Goal: Task Accomplishment & Management: Manage account settings

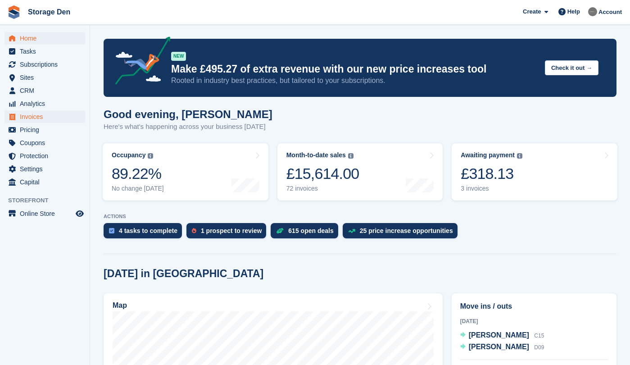
click at [43, 122] on span "Invoices" at bounding box center [47, 116] width 54 height 13
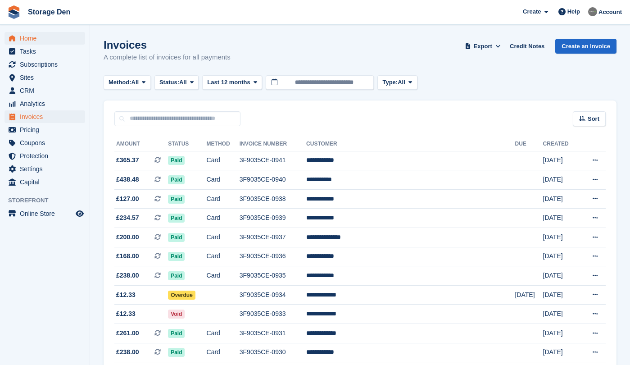
click at [26, 37] on span "Home" at bounding box center [47, 38] width 54 height 13
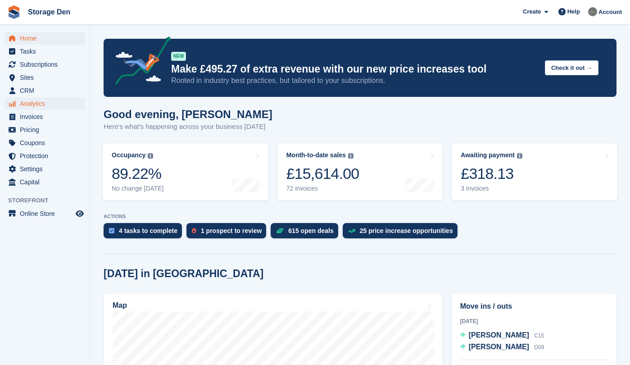
click at [65, 109] on span "Analytics" at bounding box center [47, 103] width 54 height 13
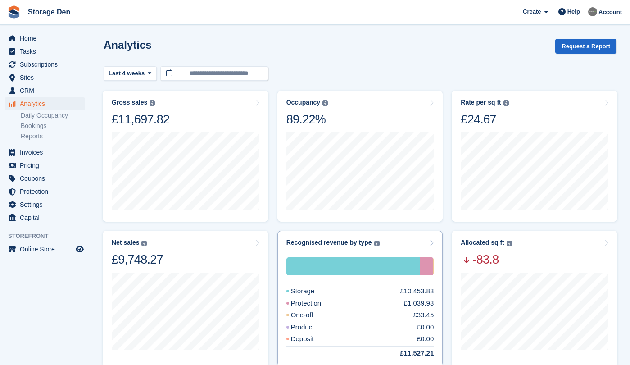
click at [358, 290] on div "Storage £10,453.83" at bounding box center [361, 291] width 148 height 10
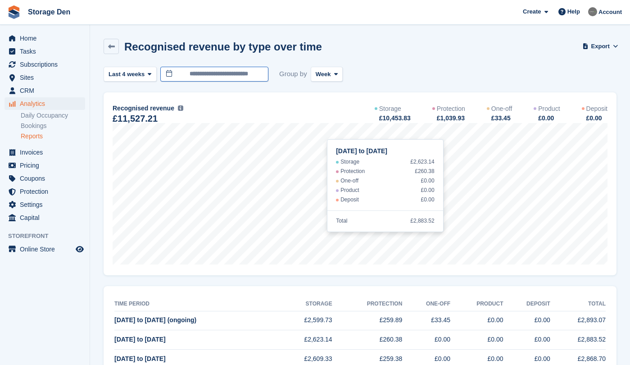
click at [250, 74] on input "**********" at bounding box center [214, 74] width 108 height 15
click at [148, 73] on span at bounding box center [149, 73] width 7 height 7
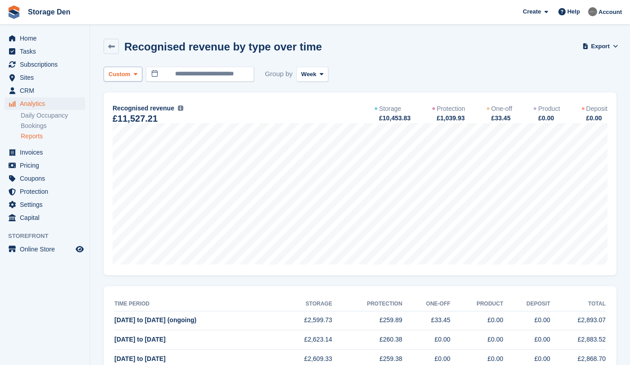
click at [123, 78] on span "Custom" at bounding box center [120, 74] width 22 height 9
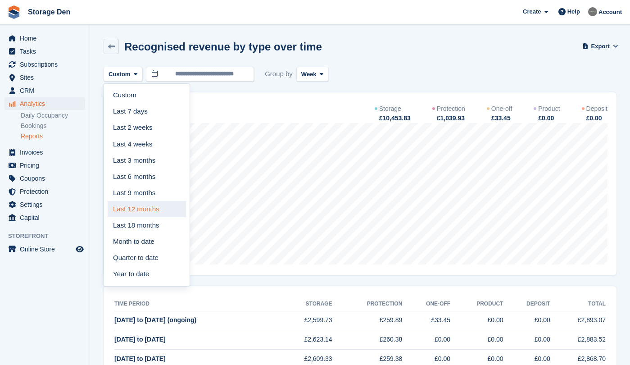
click at [142, 201] on link "Last 12 months" at bounding box center [147, 209] width 78 height 16
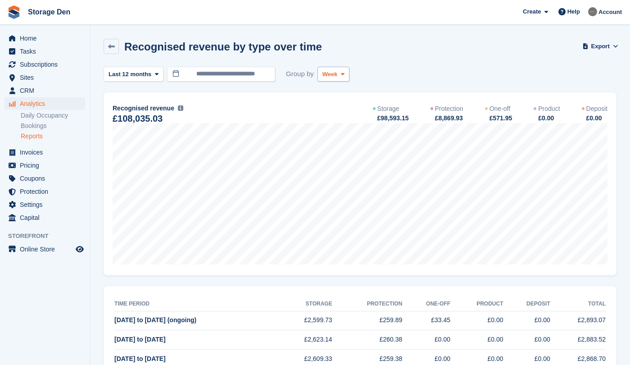
click at [332, 74] on span "Week" at bounding box center [330, 74] width 15 height 9
click at [341, 125] on link "Month" at bounding box center [361, 128] width 78 height 16
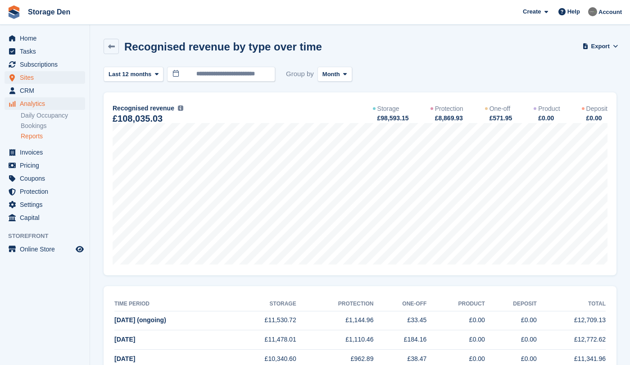
click at [44, 80] on span "Sites" at bounding box center [47, 77] width 54 height 13
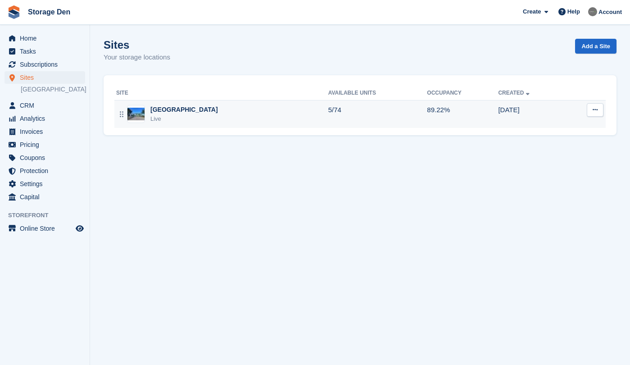
click at [246, 124] on td "Aberdeen Live" at bounding box center [221, 114] width 214 height 28
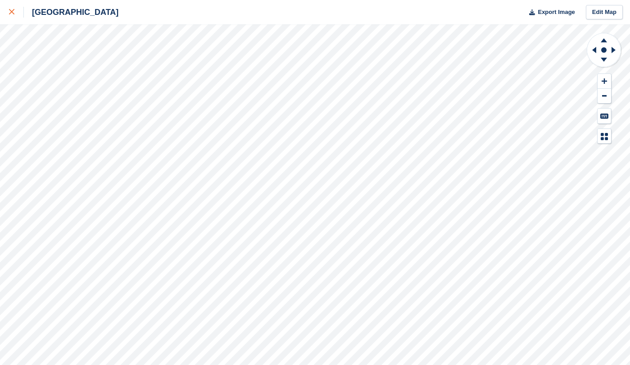
click at [5, 16] on link at bounding box center [12, 12] width 24 height 24
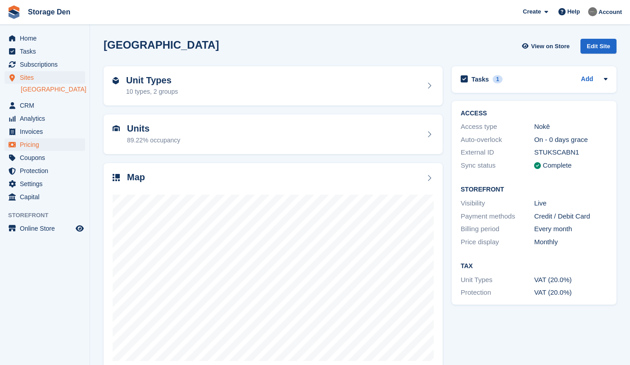
click at [46, 145] on span "Pricing" at bounding box center [47, 144] width 54 height 13
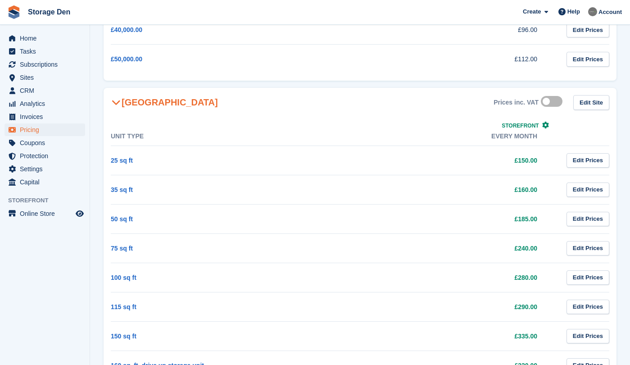
scroll to position [399, 0]
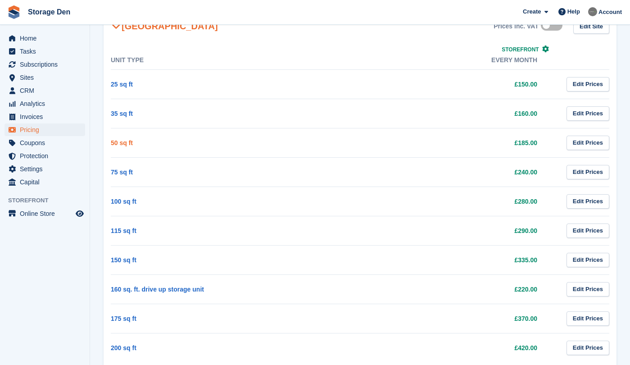
click at [119, 141] on link "50 sq ft" at bounding box center [122, 142] width 22 height 7
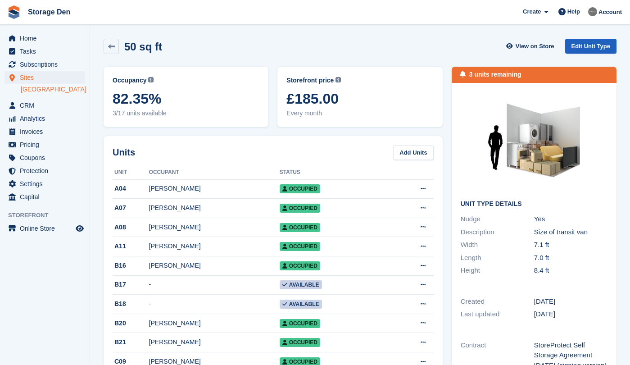
click at [577, 49] on link "Edit Unit Type" at bounding box center [590, 46] width 51 height 15
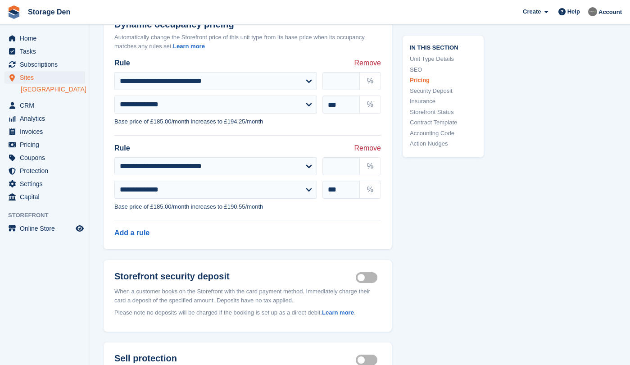
scroll to position [993, 0]
click at [331, 99] on input "***" at bounding box center [341, 104] width 37 height 18
type input "***"
click at [100, 248] on section "**********" at bounding box center [360, 197] width 540 height 2381
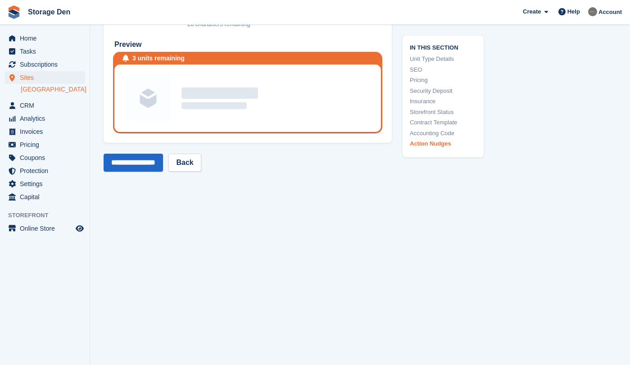
scroll to position [2006, 0]
click at [132, 154] on input "**********" at bounding box center [133, 163] width 59 height 18
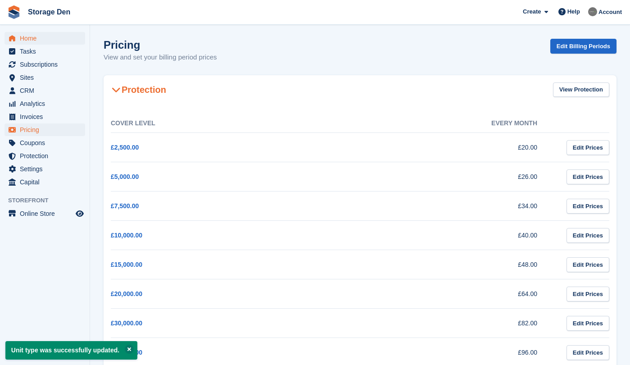
click at [40, 35] on span "Home" at bounding box center [47, 38] width 54 height 13
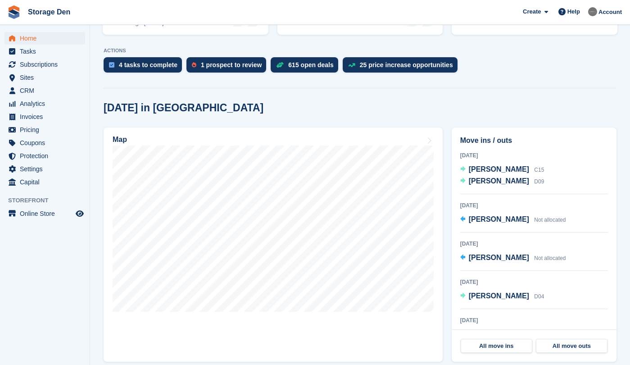
scroll to position [172, 0]
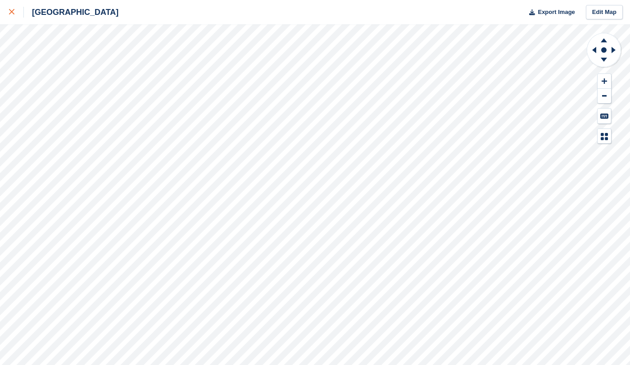
click at [14, 12] on icon at bounding box center [11, 11] width 5 height 5
